Goal: Navigation & Orientation: Find specific page/section

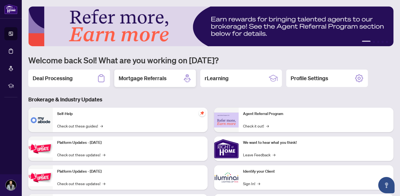
click at [165, 79] on h2 "Mortgage Referrals" at bounding box center [143, 79] width 48 height 8
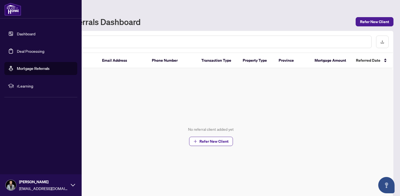
click at [17, 31] on link "Dashboard" at bounding box center [26, 33] width 19 height 5
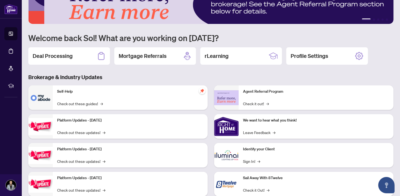
scroll to position [37, 0]
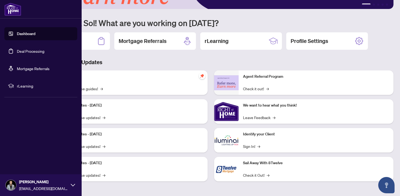
click at [20, 49] on link "Deal Processing" at bounding box center [30, 51] width 27 height 5
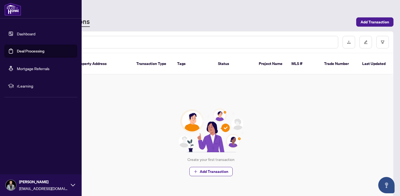
click at [17, 33] on link "Dashboard" at bounding box center [26, 33] width 19 height 5
